Goal: Complete application form

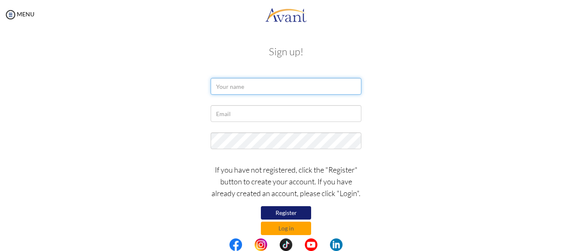
click at [250, 85] on input "text" at bounding box center [286, 86] width 151 height 17
type input "mercy"
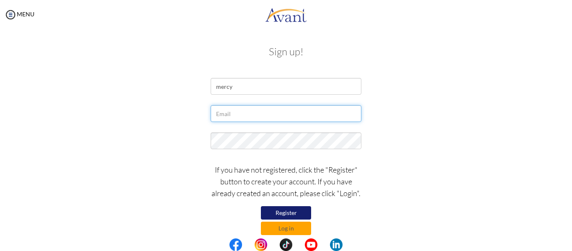
click at [242, 118] on input "text" at bounding box center [286, 113] width 151 height 17
type input "kifayanbindipine@gmail.com"
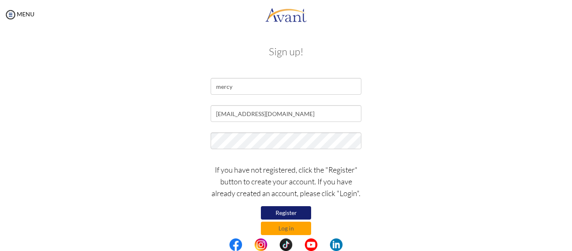
click at [282, 212] on button "Register" at bounding box center [286, 212] width 50 height 13
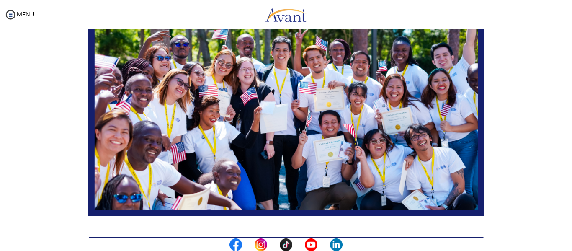
scroll to position [75, 0]
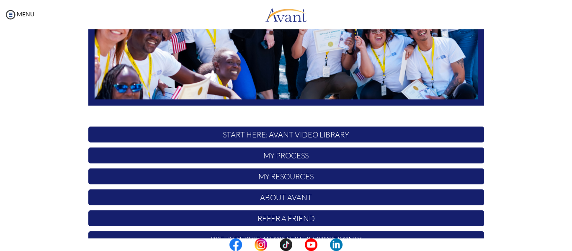
scroll to position [214, 0]
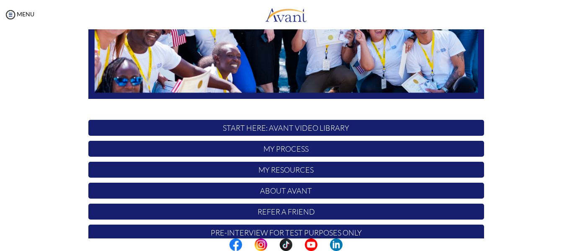
scroll to position [199, 0]
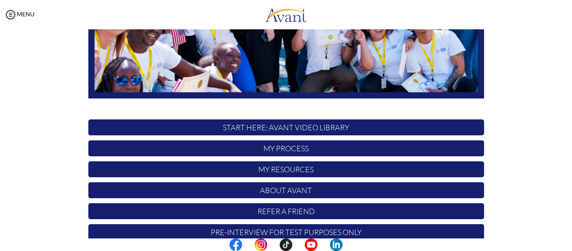
click at [279, 128] on p "START HERE: Avant Video Library" at bounding box center [286, 127] width 396 height 16
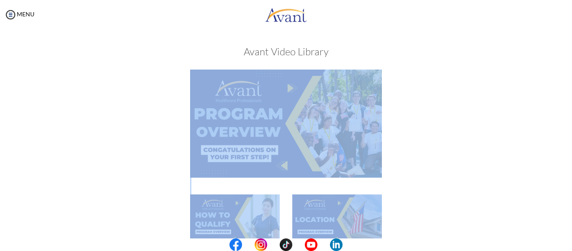
drag, startPoint x: 279, startPoint y: 128, endPoint x: 262, endPoint y: 136, distance: 19.1
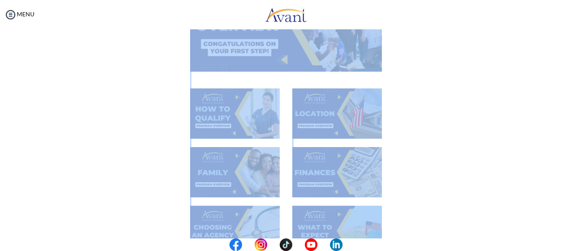
scroll to position [0, 0]
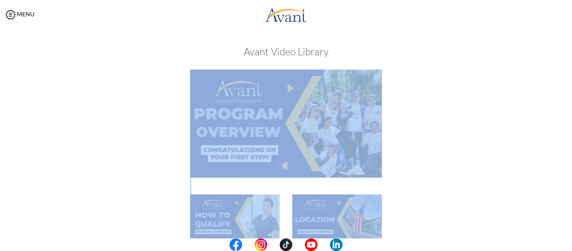
click at [262, 136] on img at bounding box center [286, 124] width 192 height 108
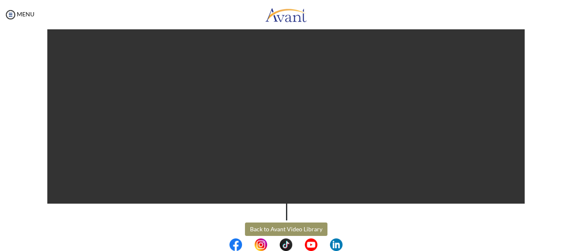
scroll to position [149, 0]
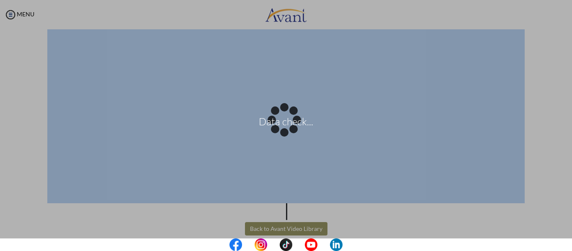
click at [298, 226] on body "Data check... Maintenance break. Please come back in 2 hours. MENU My Status Wh…" at bounding box center [286, 125] width 572 height 251
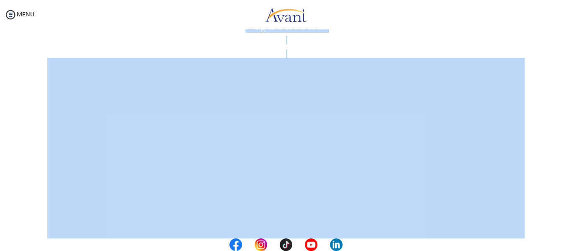
scroll to position [0, 0]
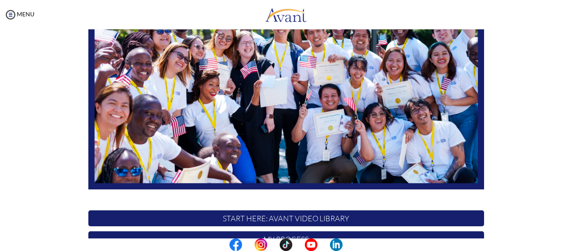
scroll to position [214, 0]
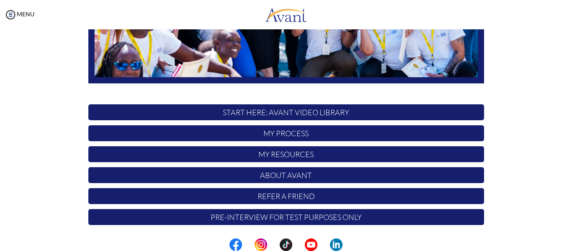
click at [306, 133] on p "My Process" at bounding box center [286, 133] width 396 height 16
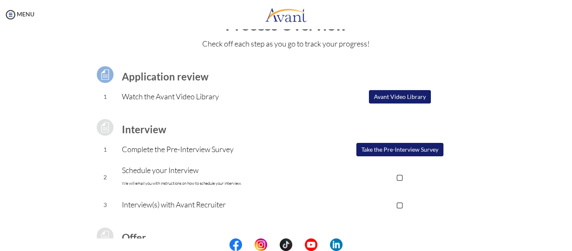
scroll to position [39, 0]
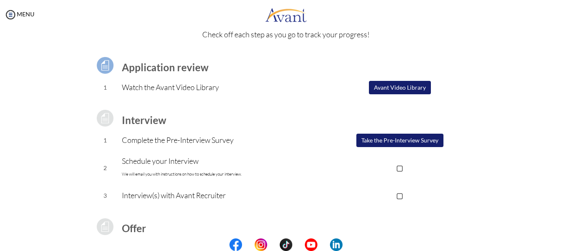
click at [402, 85] on button "Avant Video Library" at bounding box center [400, 87] width 62 height 13
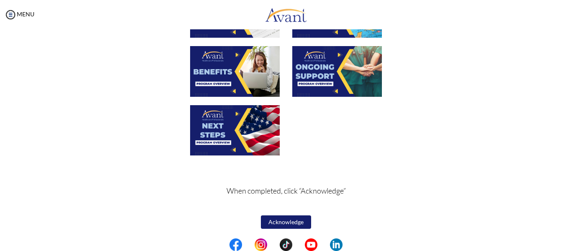
scroll to position [325, 0]
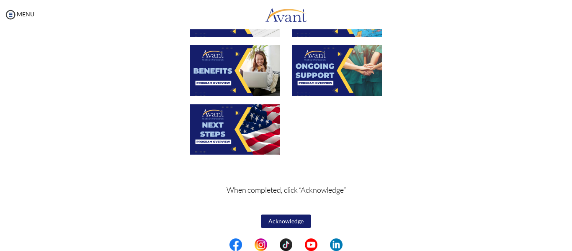
click at [286, 221] on button "Acknowledge" at bounding box center [286, 220] width 50 height 13
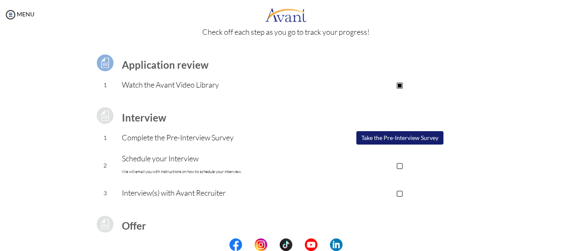
scroll to position [49, 0]
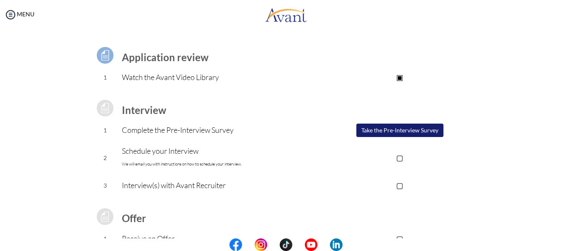
click at [366, 132] on button "Take the Pre-Interview Survey" at bounding box center [399, 130] width 87 height 13
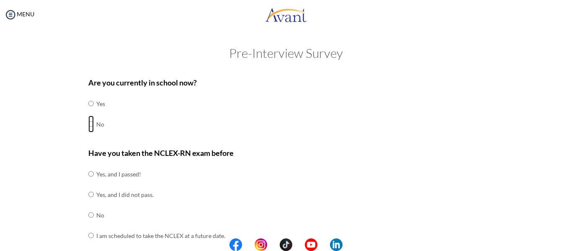
click at [88, 125] on input "radio" at bounding box center [90, 124] width 5 height 17
radio input "true"
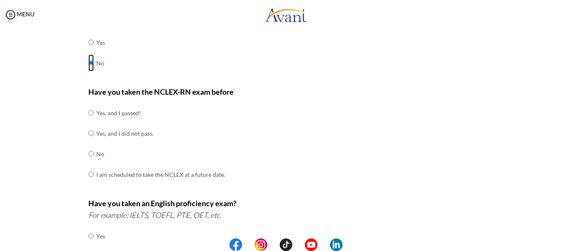
scroll to position [63, 0]
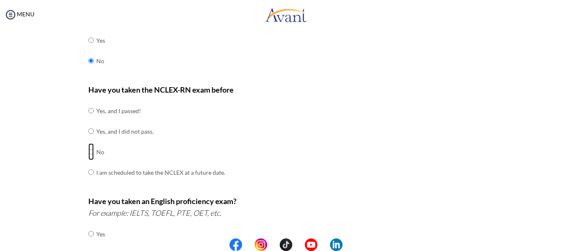
click at [89, 155] on input "radio" at bounding box center [90, 151] width 5 height 17
radio input "true"
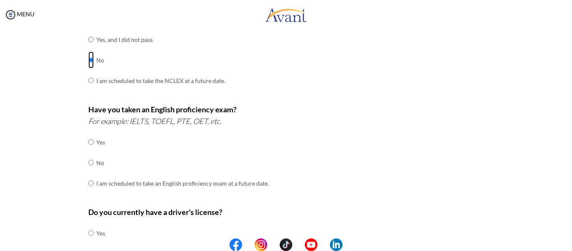
scroll to position [164, 0]
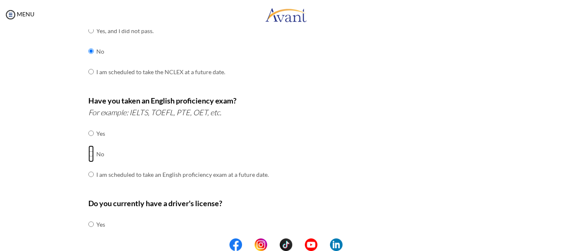
click at [88, 154] on input "radio" at bounding box center [90, 153] width 5 height 17
radio input "true"
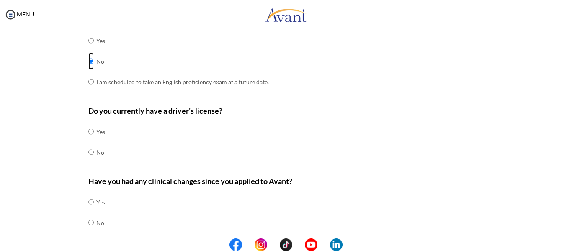
scroll to position [262, 0]
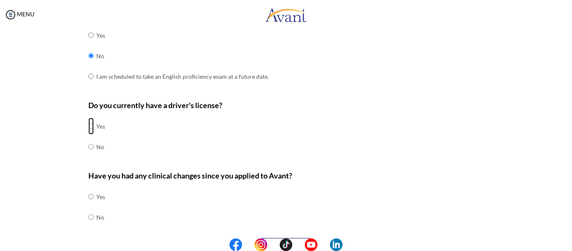
click at [88, 128] on input "radio" at bounding box center [90, 126] width 5 height 17
radio input "true"
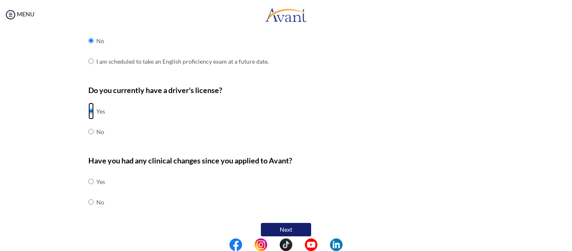
scroll to position [285, 0]
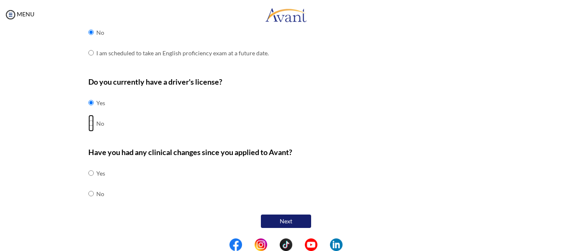
click at [90, 123] on input "radio" at bounding box center [90, 123] width 5 height 17
radio input "true"
click at [88, 193] on tr "No" at bounding box center [96, 193] width 17 height 21
click at [88, 193] on input "radio" at bounding box center [90, 193] width 5 height 17
radio input "true"
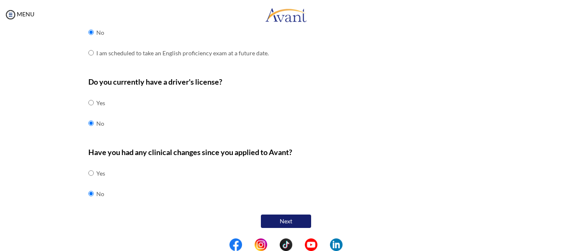
click at [268, 221] on button "Next" at bounding box center [286, 220] width 50 height 13
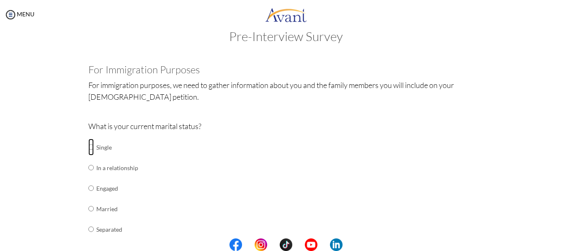
click at [88, 143] on input "radio" at bounding box center [90, 147] width 5 height 17
radio input "true"
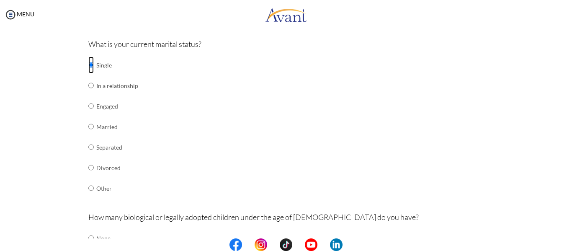
scroll to position [97, 0]
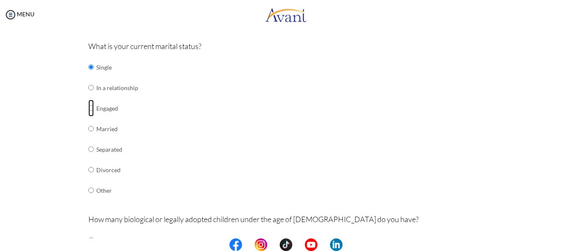
click at [88, 107] on input "radio" at bounding box center [90, 108] width 5 height 17
radio input "true"
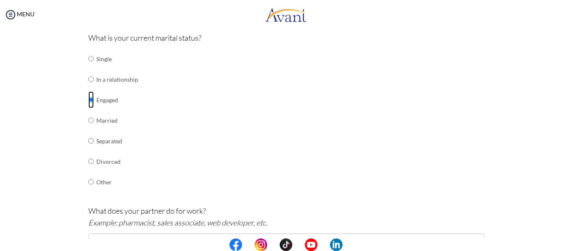
scroll to position [105, 0]
click at [88, 80] on input "radio" at bounding box center [90, 79] width 5 height 17
radio input "true"
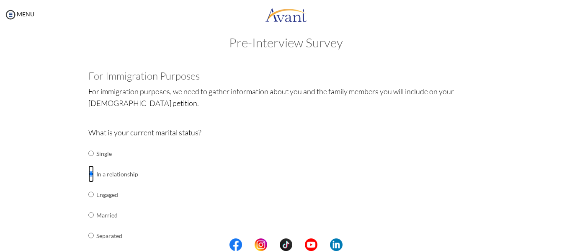
scroll to position [10, 0]
click at [88, 155] on input "radio" at bounding box center [90, 153] width 5 height 17
radio input "true"
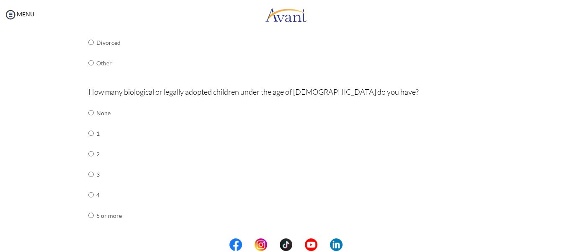
scroll to position [225, 0]
click at [88, 154] on input "radio" at bounding box center [90, 152] width 5 height 17
radio input "true"
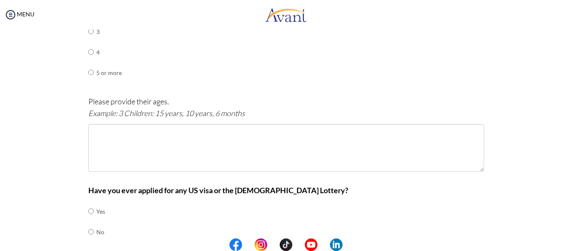
scroll to position [367, 0]
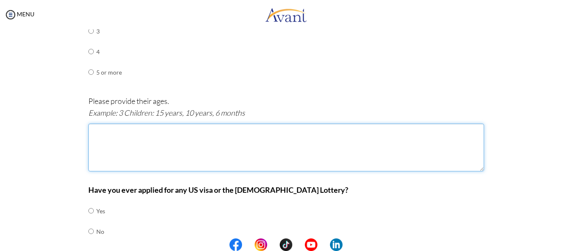
click at [127, 140] on textarea at bounding box center [286, 148] width 396 height 48
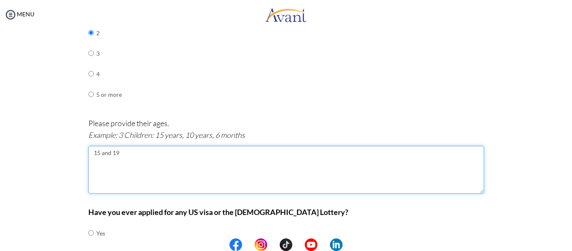
scroll to position [405, 0]
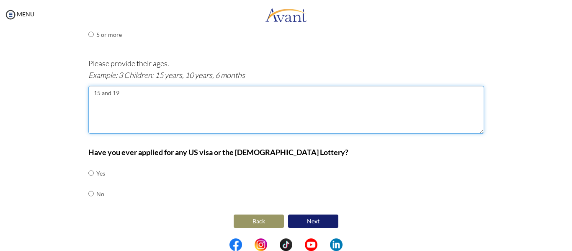
type textarea "15 and 19"
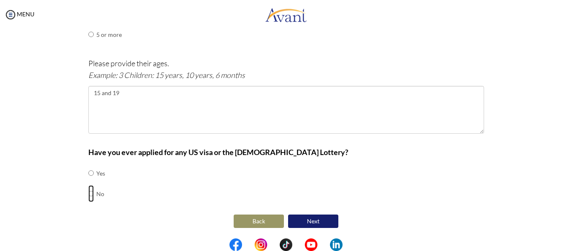
click at [88, 193] on input "radio" at bounding box center [90, 193] width 5 height 17
radio input "true"
click at [310, 222] on button "Next" at bounding box center [313, 220] width 50 height 13
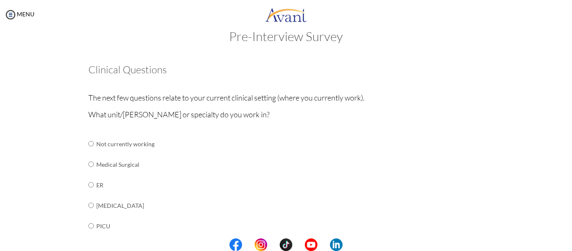
click at [88, 163] on input "radio" at bounding box center [90, 164] width 5 height 17
radio input "true"
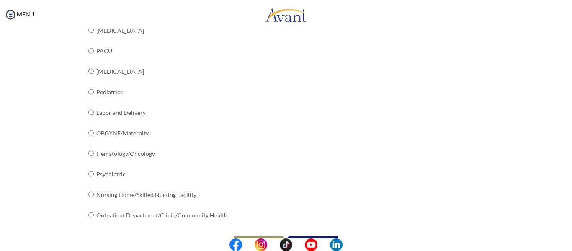
scroll to position [357, 0]
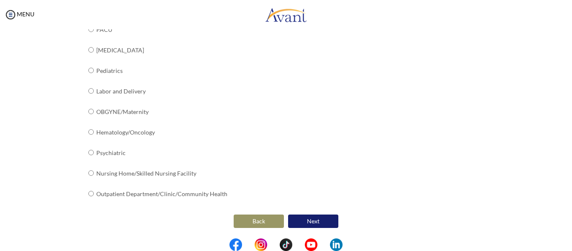
click at [305, 221] on button "Next" at bounding box center [313, 220] width 50 height 13
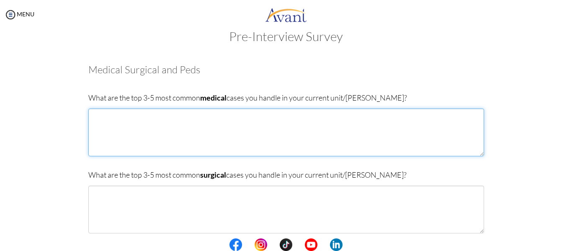
click at [153, 133] on textarea at bounding box center [286, 132] width 396 height 48
type textarea "V"
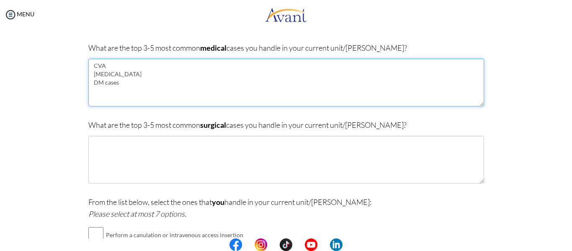
scroll to position [67, 0]
type textarea "CVA MALARIA DM cases"
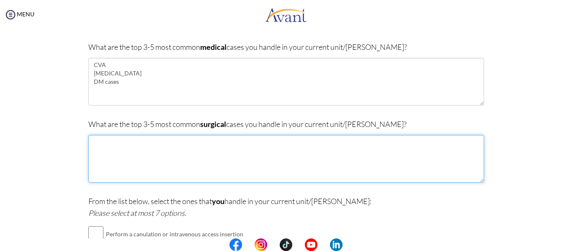
click at [179, 152] on textarea at bounding box center [286, 159] width 396 height 48
click at [152, 149] on textarea "chronic wounds" at bounding box center [286, 159] width 396 height 48
click at [134, 141] on textarea "chronic wounds" at bounding box center [286, 159] width 396 height 48
click at [149, 143] on textarea "chronic wounds/cellulities" at bounding box center [286, 159] width 396 height 48
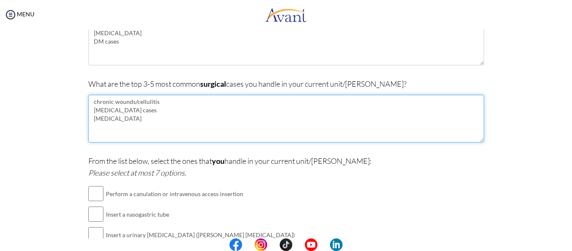
scroll to position [108, 0]
click at [100, 121] on textarea "chronic wounds/cellulitis hernia cases appencitis" at bounding box center [286, 118] width 396 height 48
click at [147, 121] on textarea "chronic wounds/cellulitis hernia cases appendicitis/apendicetomy" at bounding box center [286, 118] width 396 height 48
click at [133, 109] on textarea "chronic wounds/cellulitis hernia cases appendicitis/appendicectomy" at bounding box center [286, 118] width 396 height 48
click at [134, 111] on textarea "chronic wounds/cellulitis typhoid perferation appendicitis/appendicectomy" at bounding box center [286, 118] width 396 height 48
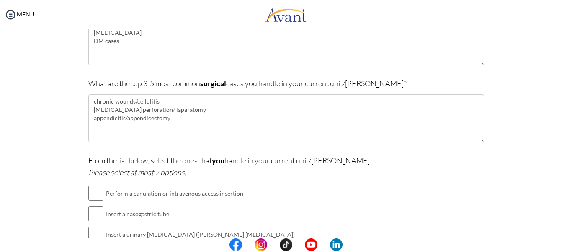
click at [172, 175] on icon "Please select at most 7 options." at bounding box center [137, 171] width 98 height 9
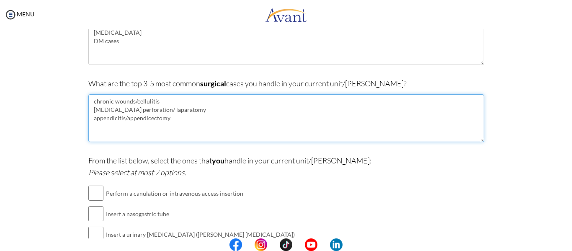
click at [164, 108] on textarea "chronic wounds/cellulitis typhoid perforation/ laparatomy appendicitis/appendic…" at bounding box center [286, 118] width 396 height 48
click at [141, 119] on textarea "chronic wounds/cellulitis typhoid perforation/ laparotomy appendicitis/appendic…" at bounding box center [286, 118] width 396 height 48
drag, startPoint x: 141, startPoint y: 119, endPoint x: 135, endPoint y: 120, distance: 6.3
click at [135, 120] on textarea "chronic wounds/cellulitis typhoid perforation/ laparotomy appendicitis/appendic…" at bounding box center [286, 118] width 396 height 48
click at [220, 121] on textarea "chronic wounds/cellulitis typhoid perforation/ laparotomy appendicitis/appendic…" at bounding box center [286, 118] width 396 height 48
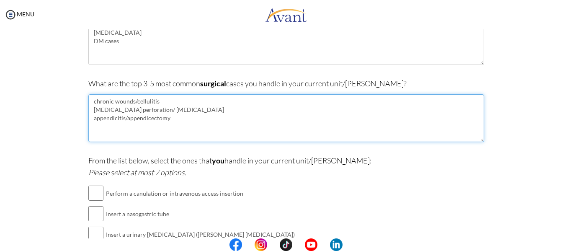
click at [145, 122] on textarea "chronic wounds/cellulitis typhoid perforation/ laparotomy appendicitis/appendic…" at bounding box center [286, 118] width 396 height 48
click at [126, 119] on textarea "chronic wounds/cellulitis typhoid perforation/ laparotomy appendicitis/appendec…" at bounding box center [286, 118] width 396 height 48
click at [185, 131] on textarea "chronic wounds/cellulitis typhoid perforation/ laparotomy appendicitis/appendec…" at bounding box center [286, 118] width 396 height 48
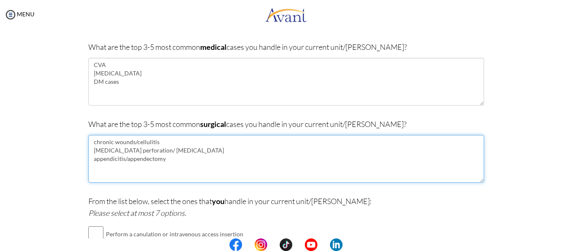
scroll to position [76, 0]
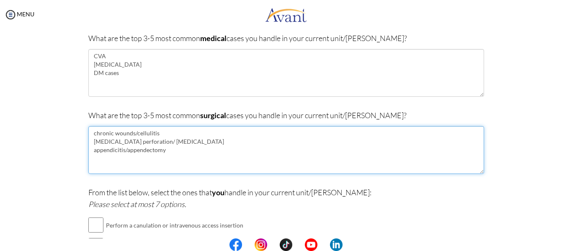
type textarea "chronic wounds/cellulitis typhoid perforation/ laparotomy appendicitis/appendec…"
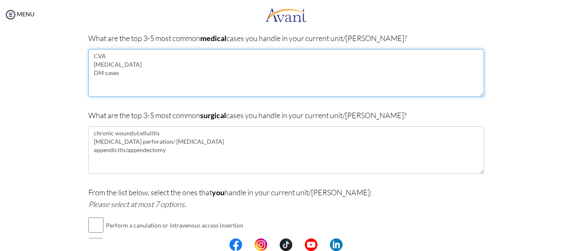
click at [89, 55] on textarea "CVA MALARIA DM cases" at bounding box center [286, 73] width 396 height 48
drag, startPoint x: 89, startPoint y: 55, endPoint x: 149, endPoint y: 146, distance: 108.9
click at [146, 147] on div "Medical Surgical and Peds What are the top 3-5 most common medical cases you ha…" at bounding box center [286, 205] width 396 height 400
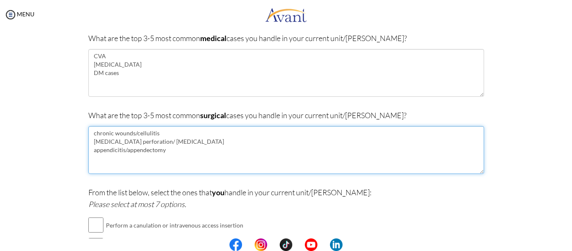
click at [183, 139] on textarea "chronic wounds/cellulitis typhoid perforation/ laparotomy appendicitis/appendec…" at bounding box center [286, 150] width 396 height 48
drag, startPoint x: 89, startPoint y: 131, endPoint x: 159, endPoint y: 158, distance: 75.4
click at [158, 158] on textarea "chronic wounds/cellulitis typhoid perforation/ laparotomy appendicitis/appendec…" at bounding box center [286, 150] width 396 height 48
click at [216, 136] on textarea "chronic wounds/cellulitis typhoid perforation/ laparotomy appendicitis/appendec…" at bounding box center [286, 150] width 396 height 48
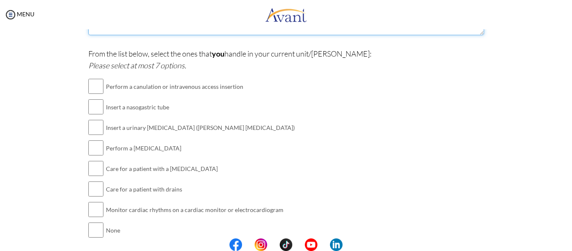
scroll to position [216, 0]
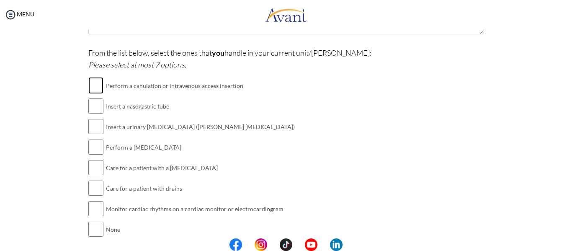
click at [95, 87] on input "checkbox" at bounding box center [95, 85] width 15 height 17
checkbox input "true"
click at [94, 105] on input "checkbox" at bounding box center [95, 106] width 15 height 17
checkbox input "true"
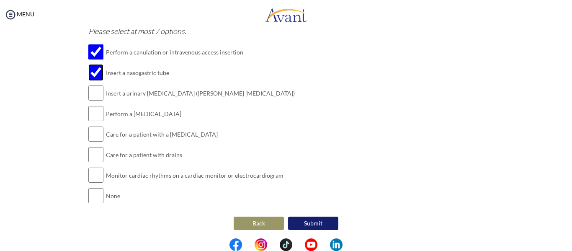
scroll to position [251, 0]
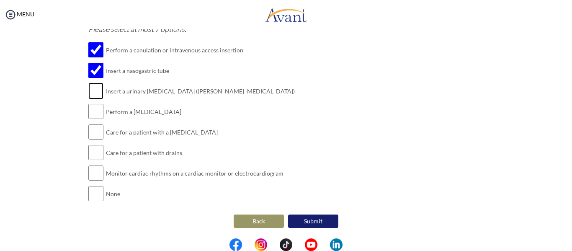
click at [97, 90] on input "checkbox" at bounding box center [95, 90] width 15 height 17
checkbox input "true"
click at [93, 110] on input "checkbox" at bounding box center [95, 111] width 15 height 17
checkbox input "true"
click at [93, 126] on input "checkbox" at bounding box center [95, 132] width 15 height 17
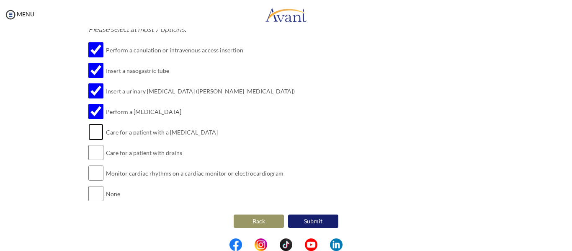
checkbox input "true"
click at [96, 152] on input "checkbox" at bounding box center [95, 152] width 15 height 17
checkbox input "true"
click at [320, 219] on button "Submit" at bounding box center [313, 220] width 50 height 13
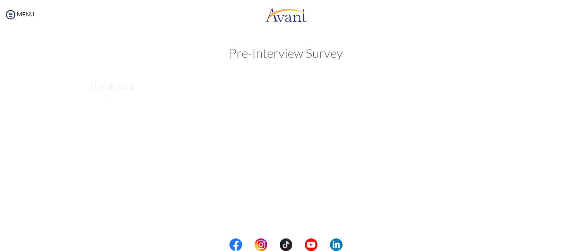
scroll to position [0, 0]
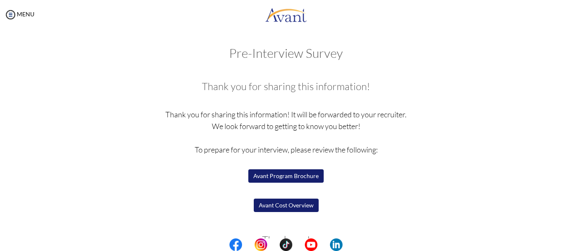
click at [294, 181] on button "Avant Program Brochure" at bounding box center [285, 175] width 75 height 13
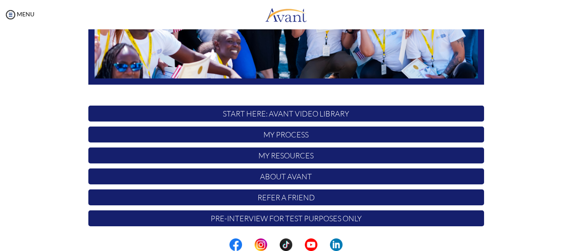
scroll to position [214, 0]
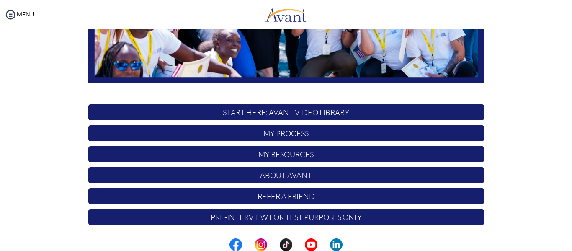
click at [292, 157] on p "My Resources" at bounding box center [286, 154] width 396 height 16
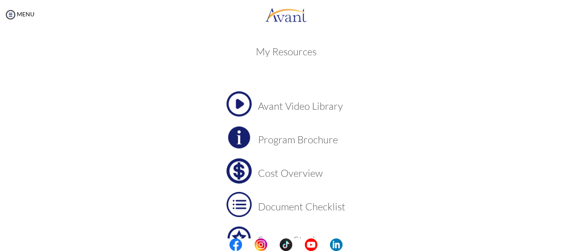
click at [293, 107] on h3 "Avant Video Library" at bounding box center [302, 105] width 88 height 11
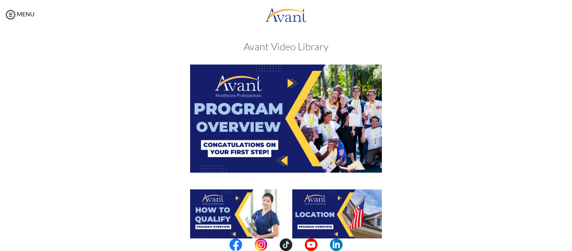
scroll to position [0, 0]
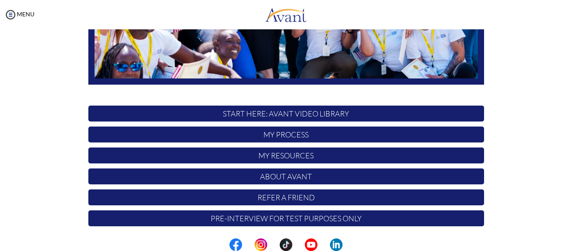
scroll to position [214, 0]
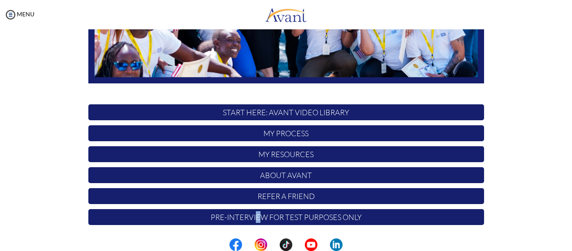
drag, startPoint x: 253, startPoint y: 215, endPoint x: 255, endPoint y: 220, distance: 5.6
click at [255, 220] on p "Pre-Interview for test purposes only" at bounding box center [286, 217] width 396 height 16
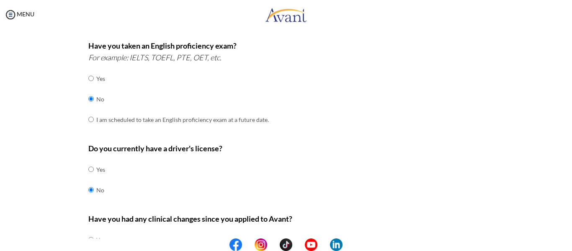
scroll to position [285, 0]
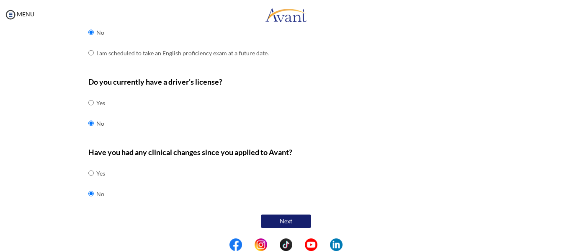
click at [281, 224] on button "Next" at bounding box center [286, 220] width 50 height 13
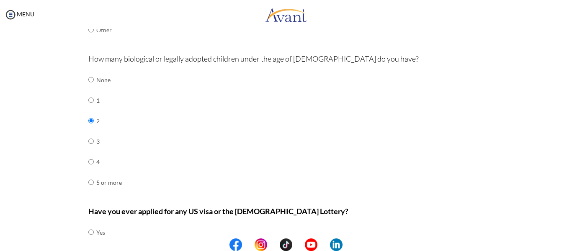
scroll to position [316, 0]
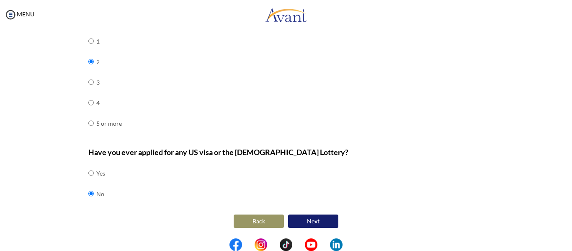
click at [313, 224] on button "Next" at bounding box center [313, 220] width 50 height 13
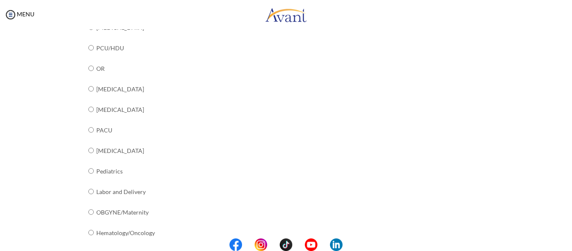
scroll to position [357, 0]
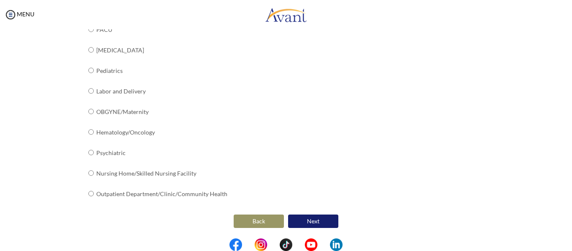
click at [312, 220] on button "Next" at bounding box center [313, 220] width 50 height 13
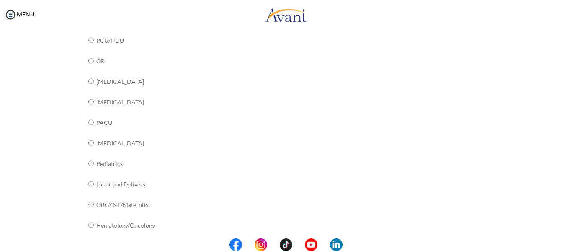
scroll to position [0, 0]
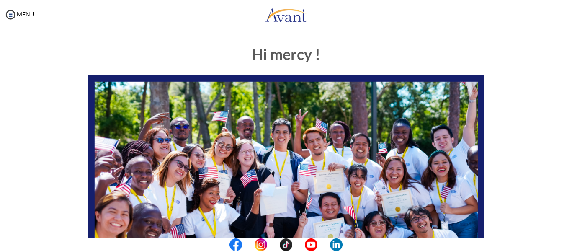
scroll to position [214, 0]
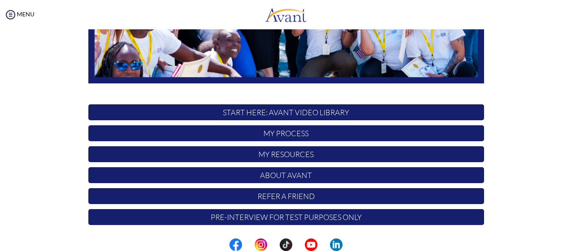
click at [292, 216] on p "Pre-Interview for test purposes only" at bounding box center [286, 217] width 396 height 16
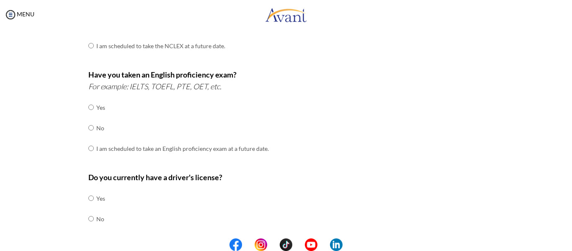
scroll to position [285, 0]
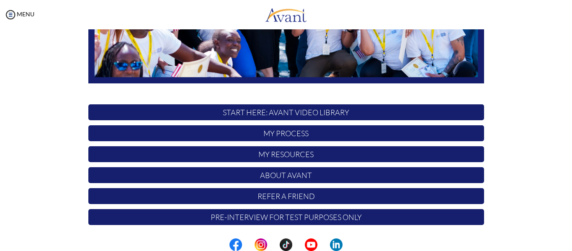
scroll to position [214, 0]
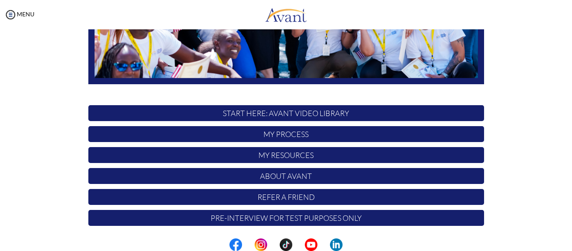
click at [303, 114] on p "START HERE: Avant Video Library" at bounding box center [286, 113] width 396 height 16
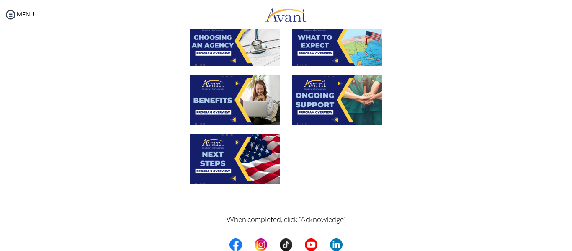
scroll to position [325, 0]
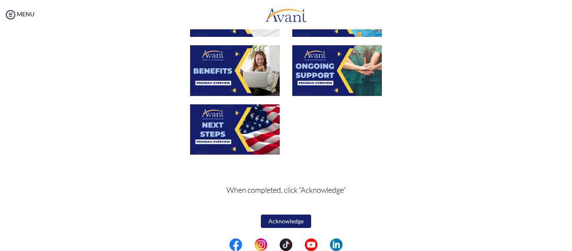
click at [291, 219] on button "Acknowledge" at bounding box center [286, 220] width 50 height 13
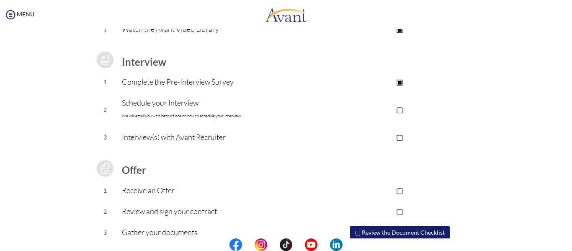
scroll to position [96, 0]
click at [399, 110] on p "▢" at bounding box center [400, 110] width 168 height 12
click at [399, 111] on p "▣" at bounding box center [400, 110] width 168 height 12
click at [399, 111] on p "▢" at bounding box center [400, 110] width 168 height 12
click at [399, 111] on p "▣" at bounding box center [400, 110] width 168 height 12
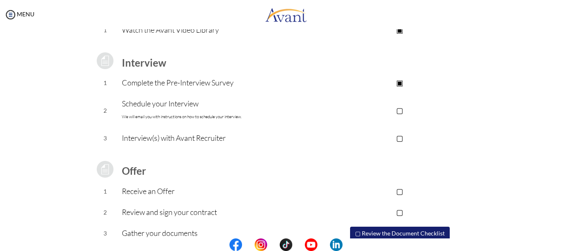
click at [401, 110] on p "▢" at bounding box center [400, 110] width 168 height 12
click at [399, 137] on p "▢" at bounding box center [400, 138] width 168 height 12
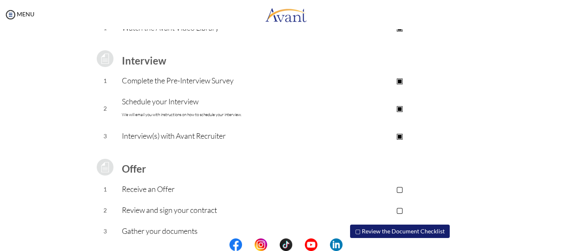
scroll to position [98, 0]
click at [399, 105] on p "▣" at bounding box center [400, 109] width 168 height 12
click at [398, 134] on p "▣" at bounding box center [400, 136] width 168 height 12
click at [398, 83] on p "▣" at bounding box center [400, 81] width 168 height 12
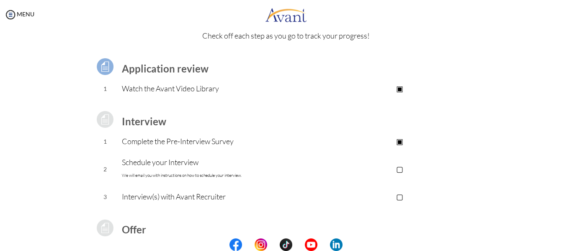
scroll to position [39, 0]
click at [398, 86] on p "▣" at bounding box center [400, 87] width 168 height 12
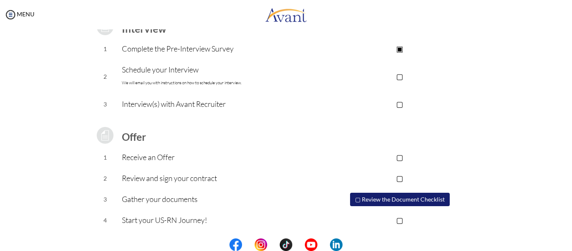
scroll to position [130, 0]
click at [381, 197] on button "▢ Review the Document Checklist" at bounding box center [400, 198] width 100 height 13
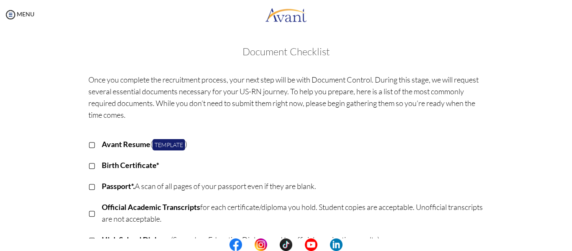
scroll to position [264, 0]
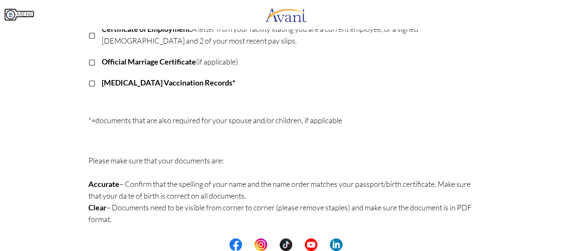
click at [10, 15] on img at bounding box center [10, 14] width 13 height 13
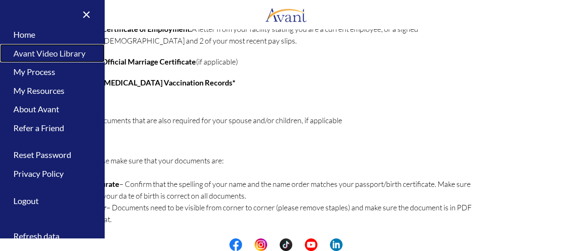
click at [67, 51] on link "Avant Video Library" at bounding box center [52, 53] width 105 height 19
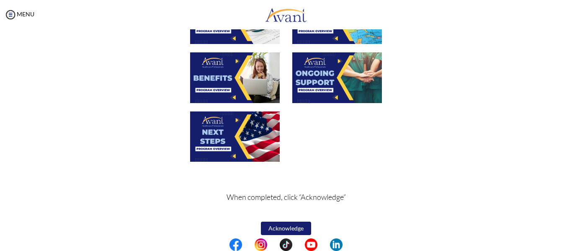
scroll to position [325, 0]
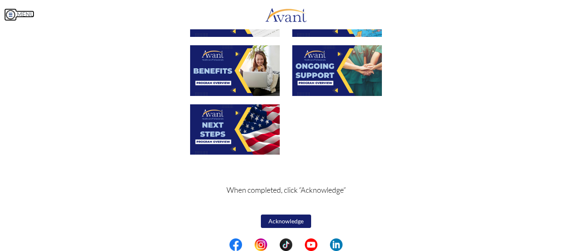
click at [8, 11] on img at bounding box center [10, 14] width 13 height 13
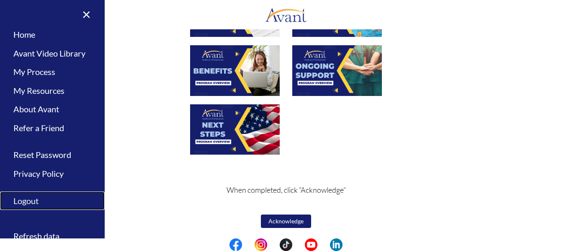
click at [27, 206] on link "Logout" at bounding box center [52, 200] width 105 height 19
